Goal: Navigation & Orientation: Find specific page/section

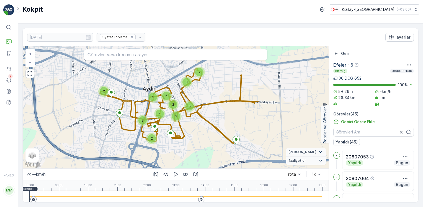
click at [38, 12] on p "Kokpit" at bounding box center [32, 9] width 21 height 9
click at [8, 16] on div "⌘B Operasyonlar Varlıklar Kullanıcılar Olaylar 2 Raporlar Evraklar v 1.47.3 MM …" at bounding box center [9, 103] width 18 height 207
click at [9, 15] on img at bounding box center [8, 9] width 11 height 11
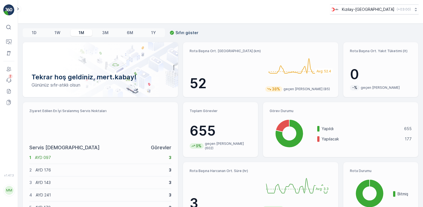
click at [5, 7] on img at bounding box center [8, 9] width 11 height 11
click at [11, 15] on img at bounding box center [8, 9] width 11 height 11
click at [27, 56] on p "Routes & Tasks" at bounding box center [35, 57] width 29 height 6
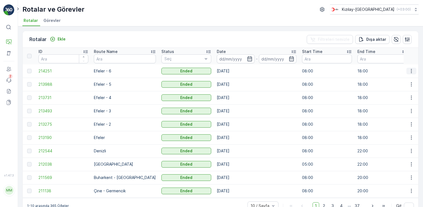
click at [411, 69] on icon "button" at bounding box center [412, 71] width 6 height 6
click at [403, 79] on span "Daha fazla ayrıntı görün" at bounding box center [399, 79] width 44 height 6
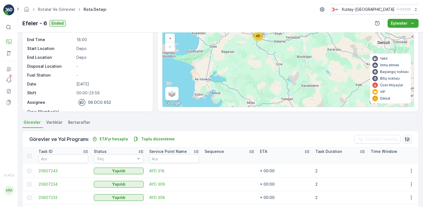
scroll to position [28, 0]
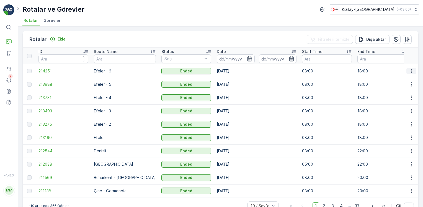
click at [412, 71] on icon "button" at bounding box center [412, 71] width 6 height 6
click at [410, 86] on span "Rota Takibini Görüntüle" at bounding box center [399, 87] width 44 height 6
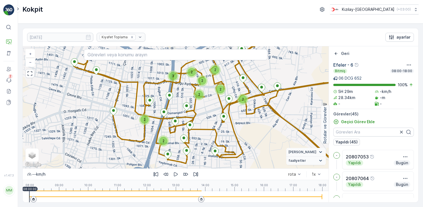
click at [116, 196] on div at bounding box center [175, 196] width 293 height 11
click at [113, 196] on div at bounding box center [175, 196] width 293 height 11
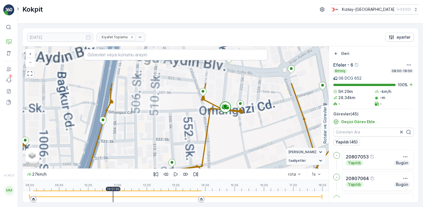
drag, startPoint x: 234, startPoint y: 78, endPoint x: 223, endPoint y: 127, distance: 50.3
click at [223, 127] on div "+ − Uydu Yol haritası Arazi Karışık Leaflet Keyboard shortcuts Map Data Map dat…" at bounding box center [176, 107] width 306 height 122
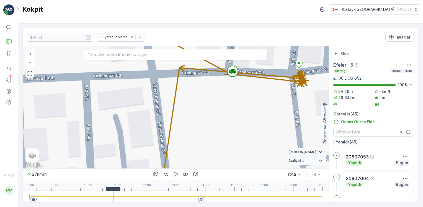
drag, startPoint x: 243, startPoint y: 99, endPoint x: 202, endPoint y: 144, distance: 60.6
click at [201, 145] on div "+ − Uydu Yol haritası Arazi Karışık Leaflet Keyboard shortcuts Map Data Map dat…" at bounding box center [176, 107] width 306 height 122
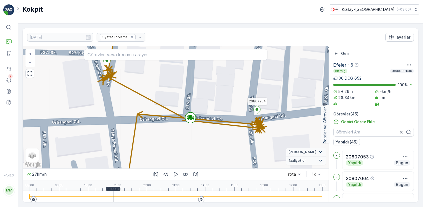
click at [258, 111] on icon at bounding box center [257, 110] width 7 height 8
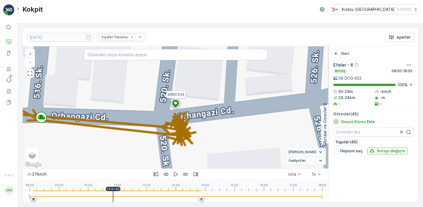
scroll to position [903, 0]
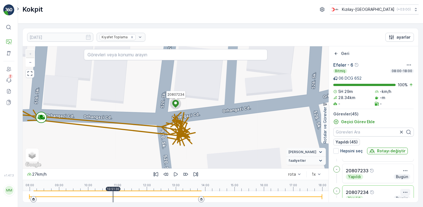
click at [405, 190] on icon "button" at bounding box center [406, 192] width 6 height 6
click at [394, 185] on span "Daha fazla ayrıntı görün" at bounding box center [390, 184] width 44 height 6
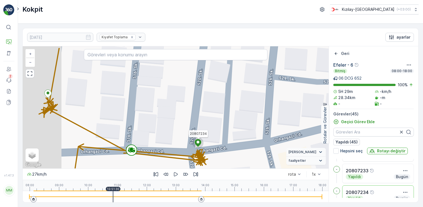
drag, startPoint x: 146, startPoint y: 137, endPoint x: 172, endPoint y: 137, distance: 25.8
click at [171, 139] on div "20807234 + − Uydu Yol haritası Arazi Karışık Leaflet Keyboard shortcuts Map Dat…" at bounding box center [176, 107] width 306 height 122
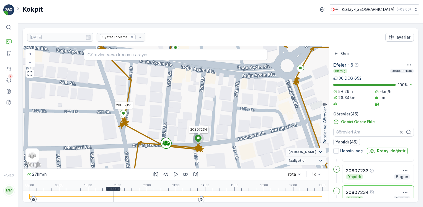
click at [124, 118] on div at bounding box center [123, 115] width 7 height 10
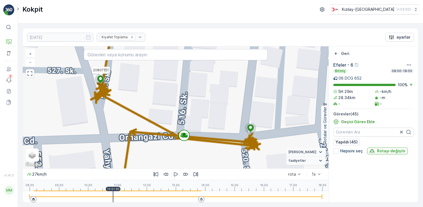
scroll to position [454, 0]
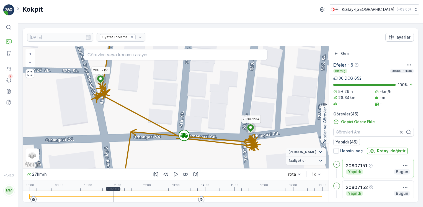
click at [7, 13] on img at bounding box center [8, 9] width 11 height 11
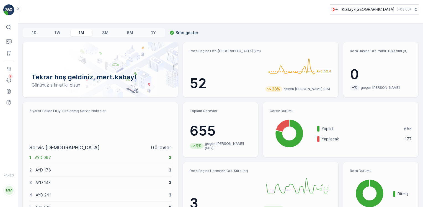
click at [113, 1] on div "Kızılay-Aydın ( +03:00 )" at bounding box center [220, 12] width 405 height 24
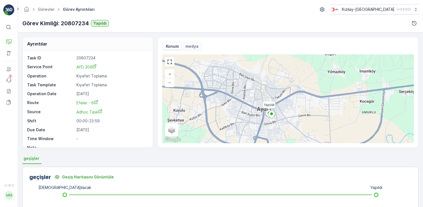
drag, startPoint x: 292, startPoint y: 126, endPoint x: 276, endPoint y: 96, distance: 35.0
click at [286, 100] on div "Yapıldı + − Uydu Yol haritası Arazi Karışık Leaflet Keyboard shortcuts Map Data…" at bounding box center [288, 98] width 252 height 89
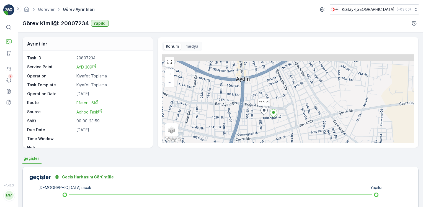
drag, startPoint x: 282, startPoint y: 85, endPoint x: 285, endPoint y: 118, distance: 33.4
click at [285, 118] on div "Yapıldı + − Uydu Yol haritası Arazi Karışık Leaflet Keyboard shortcuts Map Data…" at bounding box center [288, 98] width 252 height 89
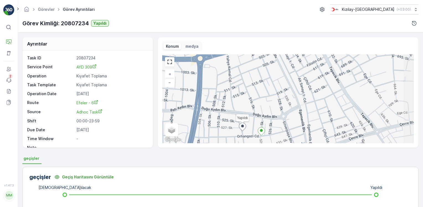
drag, startPoint x: 285, startPoint y: 99, endPoint x: 275, endPoint y: 119, distance: 22.6
click at [275, 119] on div "Yapıldı + − Uydu Yol haritası Arazi Karışık Leaflet Keyboard shortcuts Map Data…" at bounding box center [288, 98] width 252 height 89
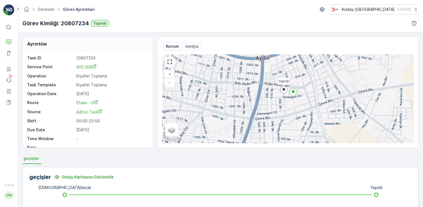
click at [328, 97] on div "Yapıldı + − Uydu Yol haritası Arazi Karışık Leaflet Keyboard shortcuts Map Data…" at bounding box center [288, 98] width 252 height 89
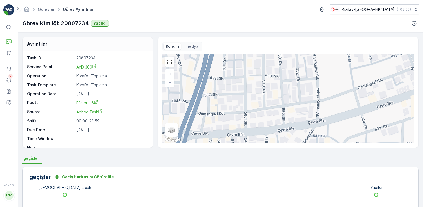
drag, startPoint x: 335, startPoint y: 87, endPoint x: 323, endPoint y: 101, distance: 18.3
click at [323, 101] on div "Yapıldı + − Uydu Yol haritası Arazi Karışık Leaflet Keyboard shortcuts Map Data…" at bounding box center [288, 98] width 252 height 89
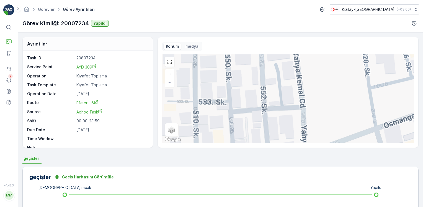
drag, startPoint x: 316, startPoint y: 106, endPoint x: 311, endPoint y: 114, distance: 9.3
click at [312, 113] on div "Yapıldı + − Uydu Yol haritası Arazi Karışık Leaflet Keyboard shortcuts Map Data…" at bounding box center [288, 98] width 252 height 89
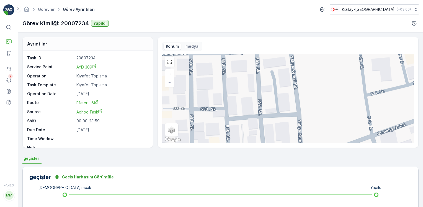
drag, startPoint x: 316, startPoint y: 83, endPoint x: 317, endPoint y: 86, distance: 3.2
click at [317, 86] on div "Yapıldı + − Uydu Yol haritası Arazi Karışık Leaflet Keyboard shortcuts Map Data…" at bounding box center [288, 98] width 252 height 89
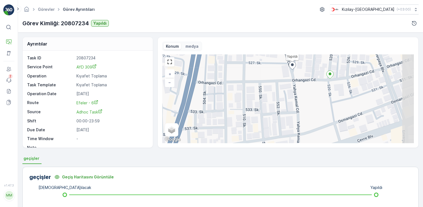
drag, startPoint x: 319, startPoint y: 84, endPoint x: 306, endPoint y: 93, distance: 15.5
click at [306, 93] on div "Yapıldı + − Uydu Yol haritası Arazi Karışık Leaflet Keyboard shortcuts Map Data…" at bounding box center [288, 98] width 252 height 89
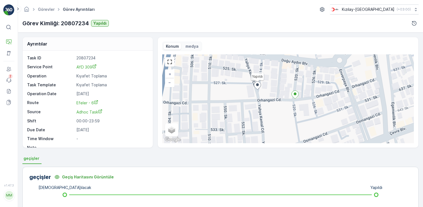
click at [316, 104] on div "Yapıldı + − Uydu Yol haritası Arazi Karışık Leaflet Keyboard shortcuts Map Data…" at bounding box center [288, 98] width 252 height 89
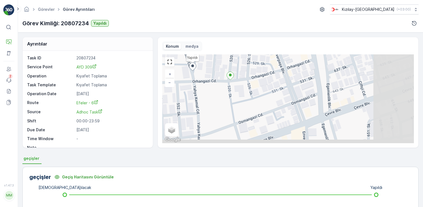
drag, startPoint x: 316, startPoint y: 116, endPoint x: 264, endPoint y: 93, distance: 56.9
click at [264, 93] on div "Yapıldı + − Uydu Yol haritası Arazi Karışık Leaflet Keyboard shortcuts Map Data…" at bounding box center [288, 98] width 252 height 89
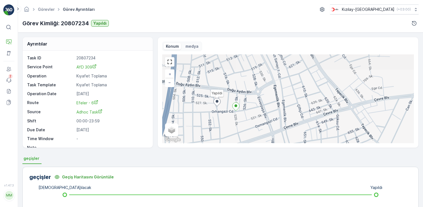
drag, startPoint x: 283, startPoint y: 75, endPoint x: 273, endPoint y: 101, distance: 28.1
click at [273, 101] on div "Yapıldı + − Uydu Yol haritası Arazi Karışık Leaflet Keyboard shortcuts Map Data…" at bounding box center [288, 98] width 252 height 89
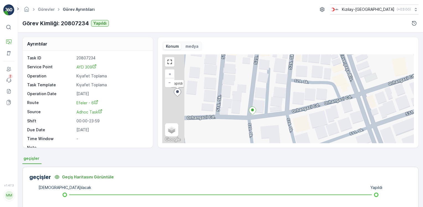
drag, startPoint x: 263, startPoint y: 106, endPoint x: 274, endPoint y: 108, distance: 11.2
click at [274, 108] on div "Yapıldı + − Uydu Yol haritası Arazi Karışık Leaflet Keyboard shortcuts Map Data…" at bounding box center [288, 98] width 252 height 89
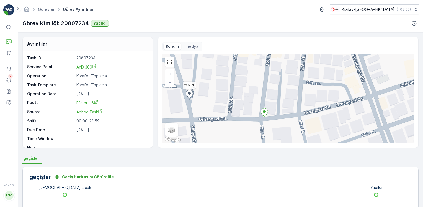
click at [187, 96] on icon at bounding box center [189, 94] width 7 height 8
click at [263, 112] on ellipse at bounding box center [264, 111] width 3 height 3
